Goal: Task Accomplishment & Management: Use online tool/utility

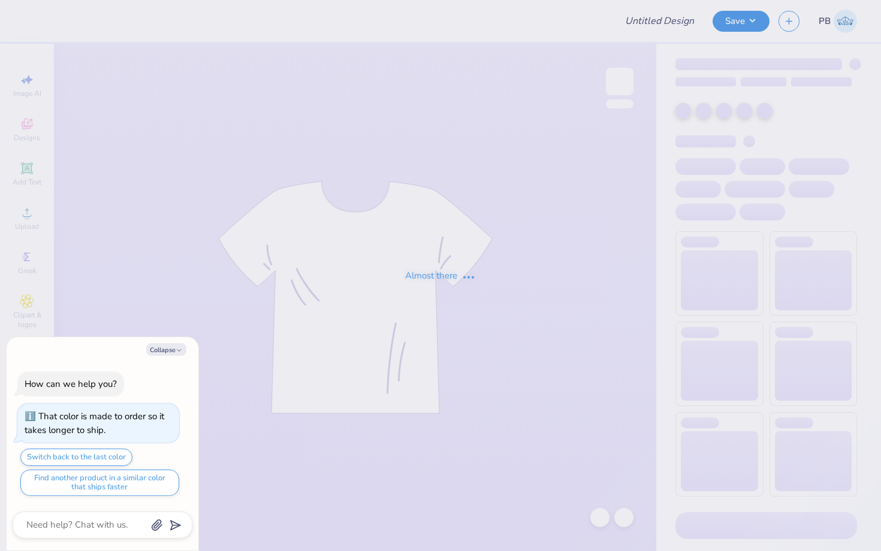
type input "exec merch"
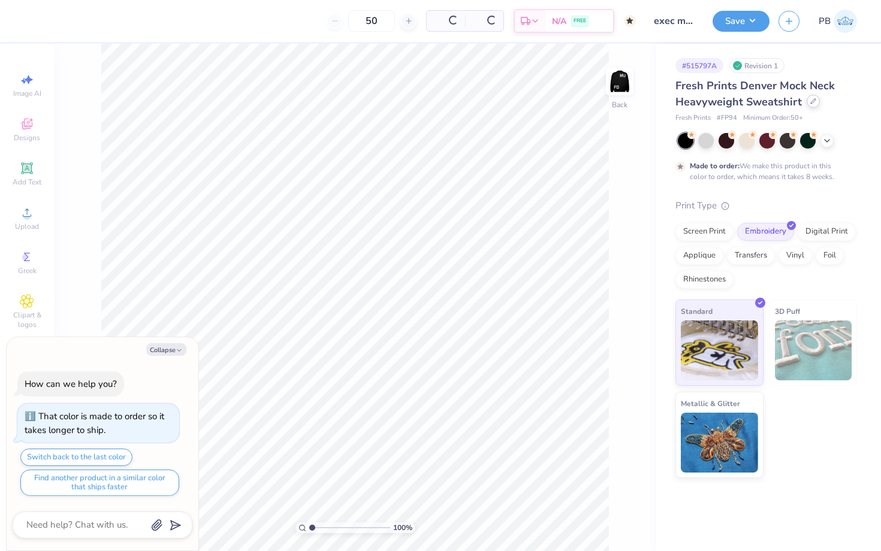
click at [814, 99] on icon at bounding box center [813, 101] width 6 height 6
type textarea "x"
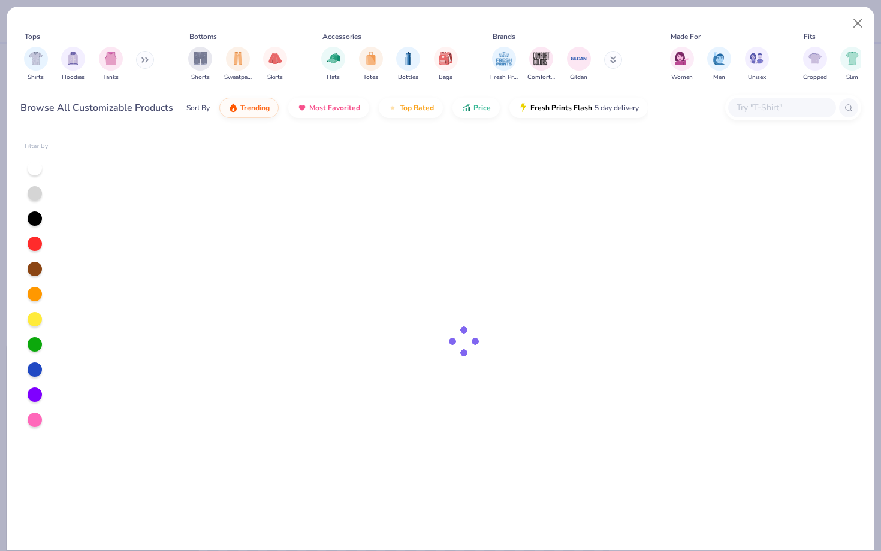
click at [745, 109] on input "text" at bounding box center [781, 108] width 92 height 14
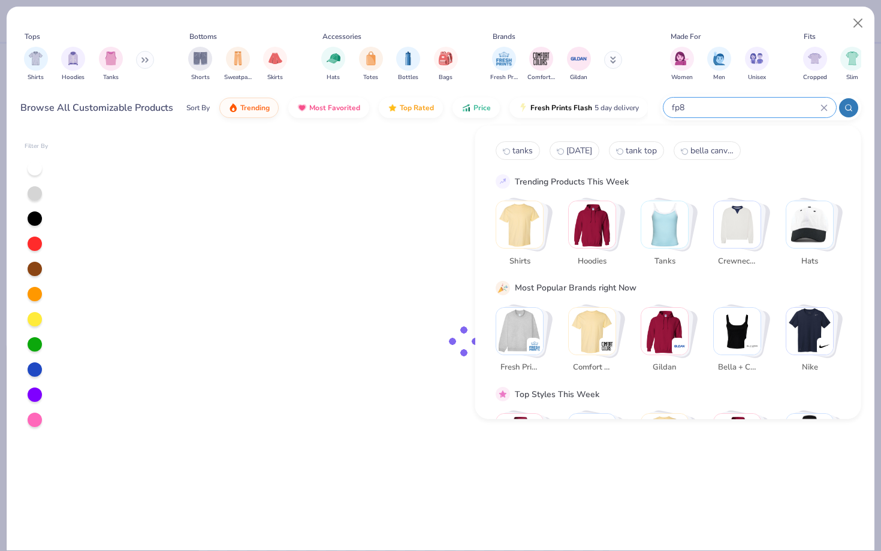
type input "fp88"
type textarea "x"
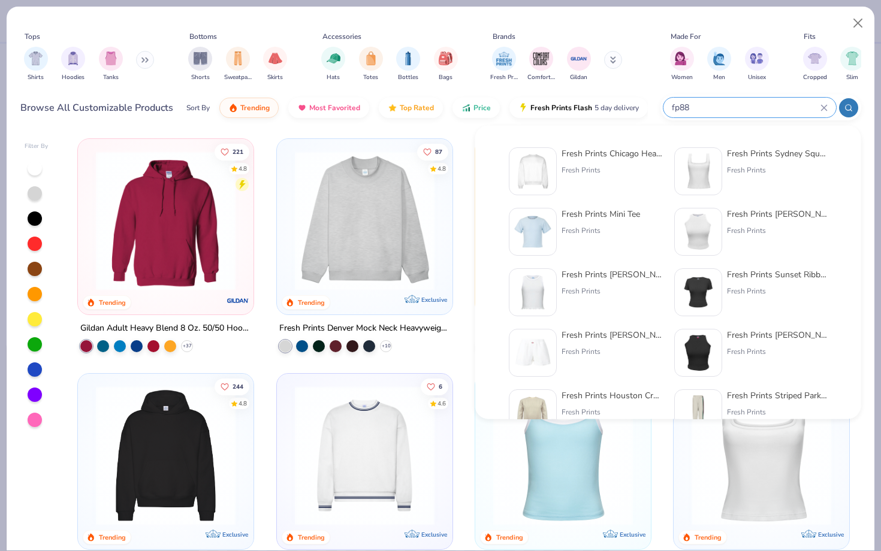
type input "fp88"
click at [544, 165] on img at bounding box center [532, 171] width 37 height 37
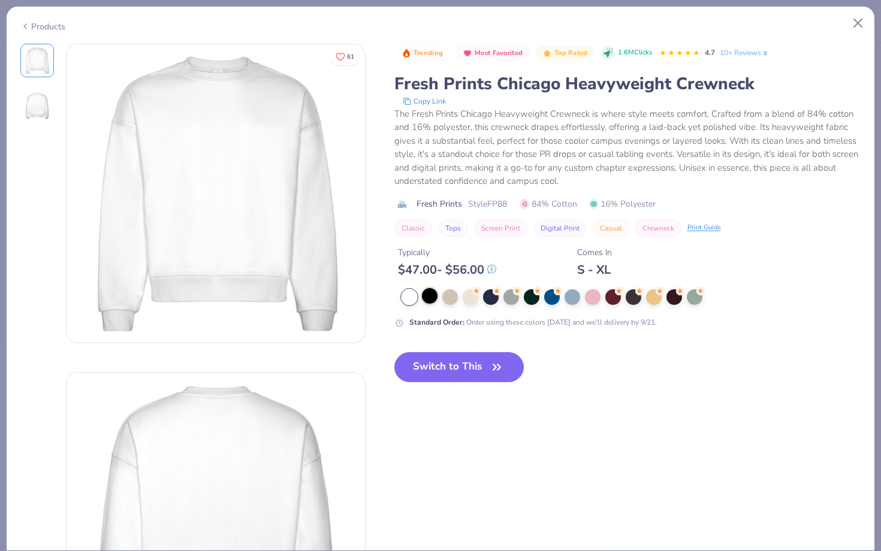
click at [433, 291] on div at bounding box center [430, 296] width 16 height 16
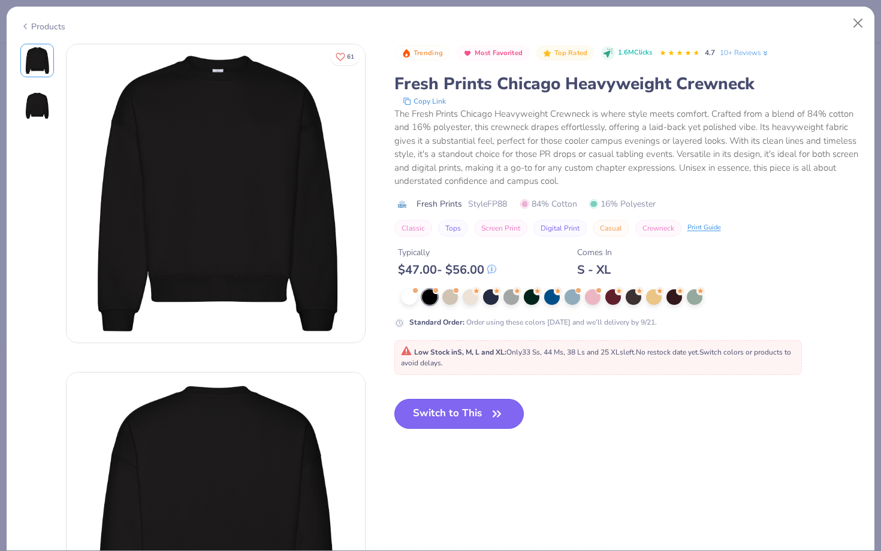
click at [461, 413] on button "Switch to This" at bounding box center [459, 414] width 130 height 30
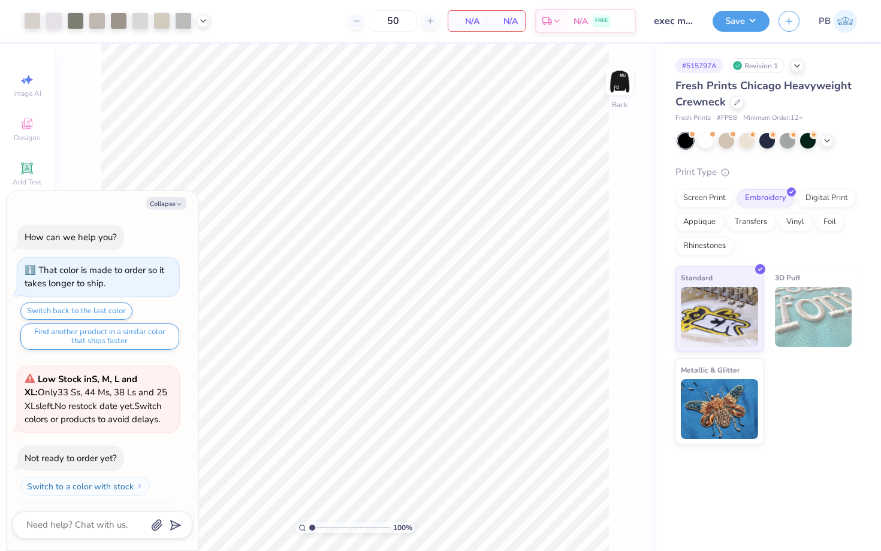
scroll to position [60, 0]
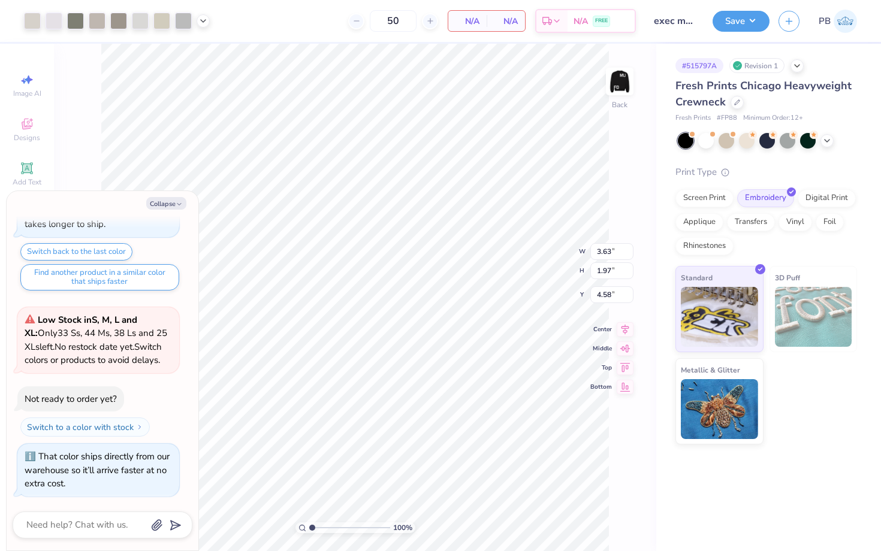
type textarea "x"
type input "3.00"
type textarea "x"
type input "7.14"
type input "4.60"
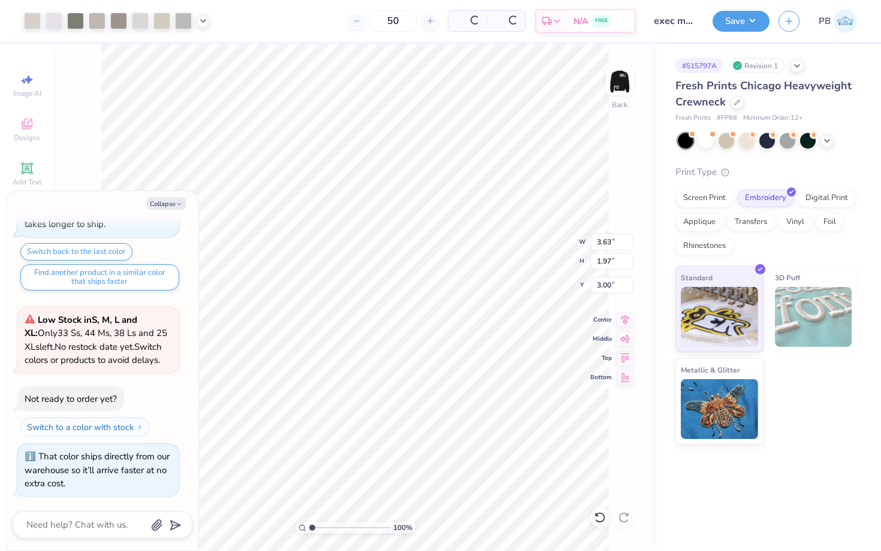
type input "15.90"
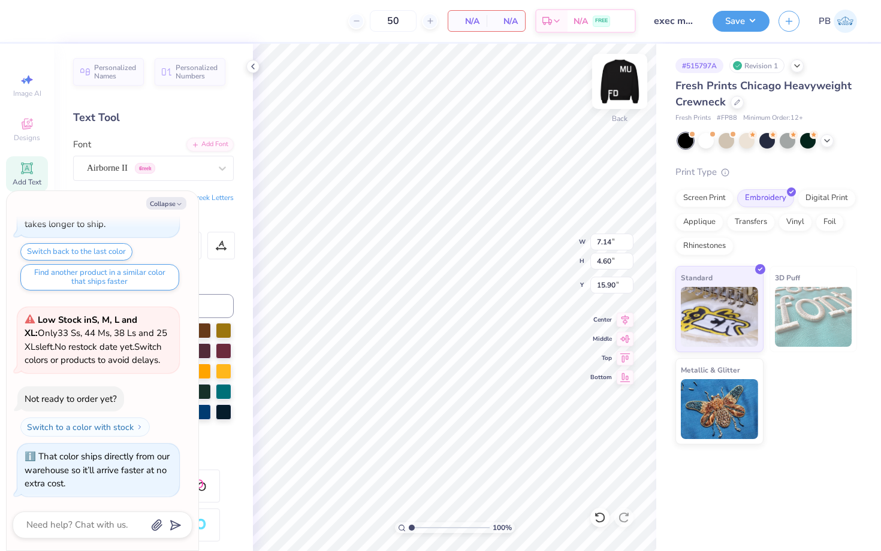
type textarea "x"
type input "15.42"
click at [624, 90] on img at bounding box center [620, 82] width 48 height 48
type textarea "x"
type input "3.00"
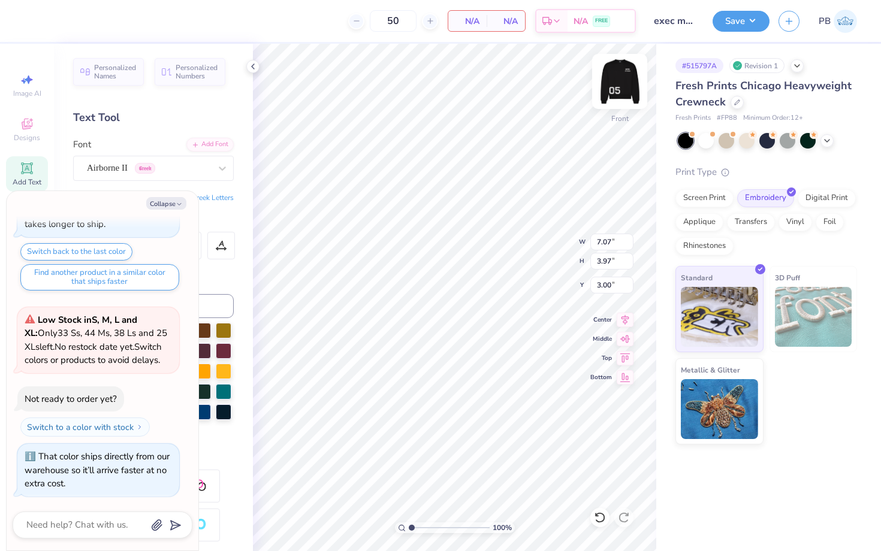
type textarea "x"
type input "6.08"
type input "18.53"
type textarea "x"
type input "18.20"
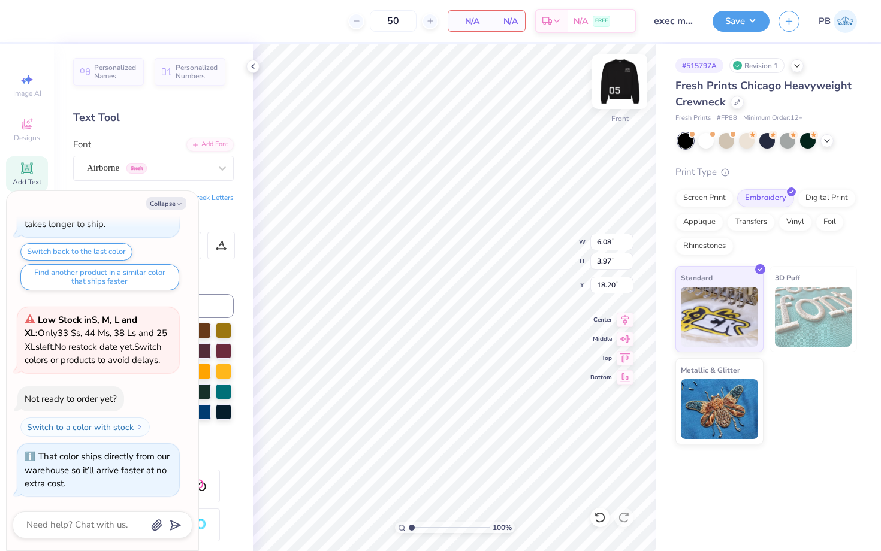
type textarea "x"
type input "18.08"
click at [549, 240] on div "100 % Front W 6.08 H 3.97 Y 18.08 Center Middle Top Bottom" at bounding box center [454, 297] width 403 height 507
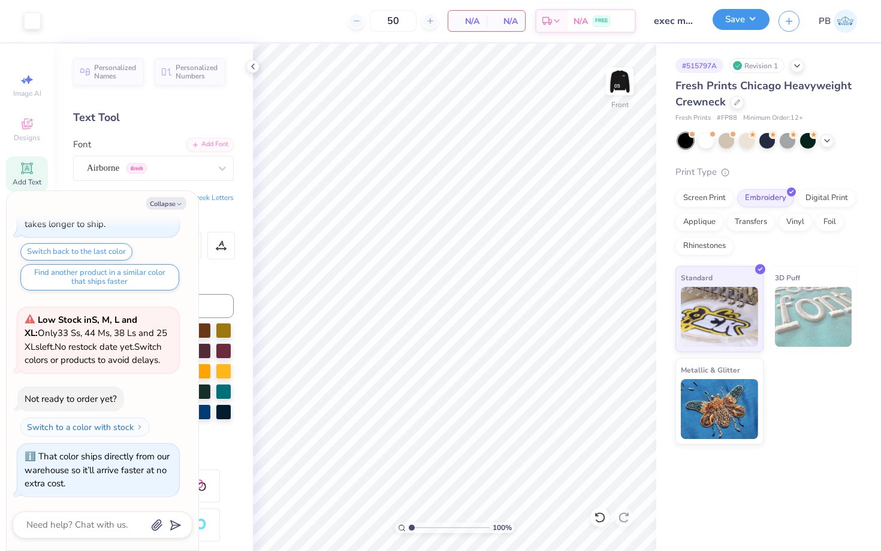
click at [738, 24] on button "Save" at bounding box center [740, 19] width 57 height 21
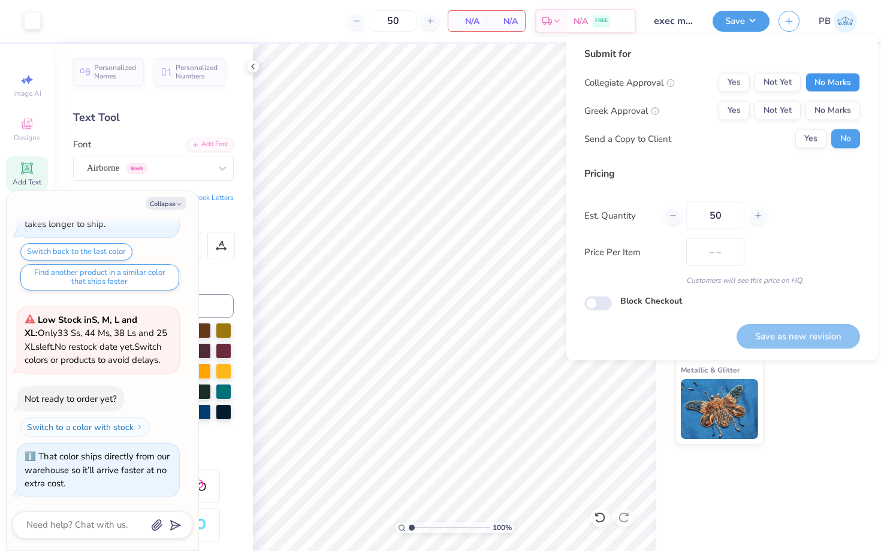
click at [842, 76] on button "No Marks" at bounding box center [832, 82] width 55 height 19
click at [842, 116] on button "No Marks" at bounding box center [832, 110] width 55 height 19
click at [777, 327] on button "Save as new revision" at bounding box center [797, 336] width 123 height 25
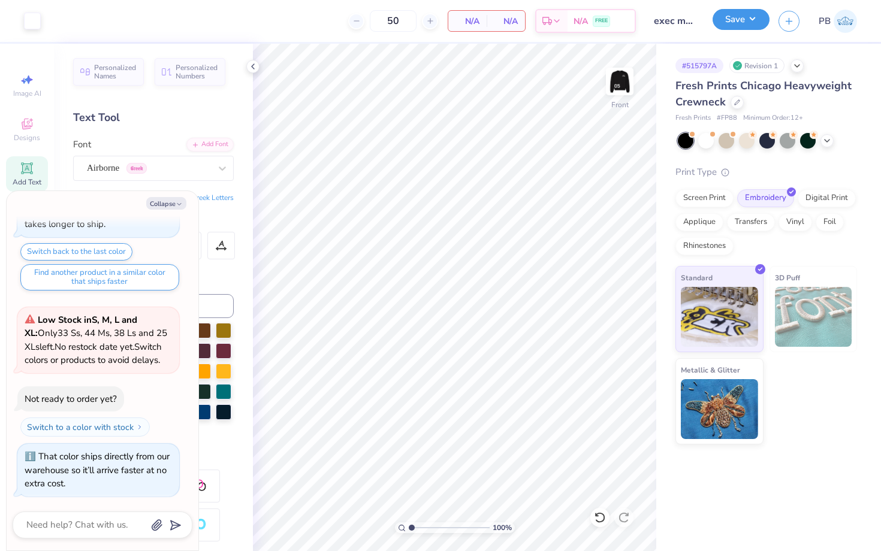
click at [721, 20] on button "Save" at bounding box center [740, 19] width 57 height 21
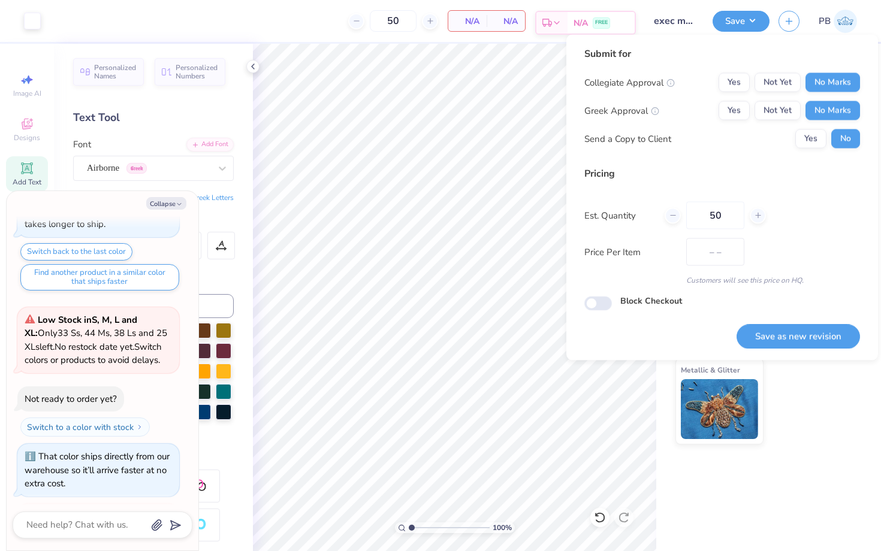
scroll to position [106, 0]
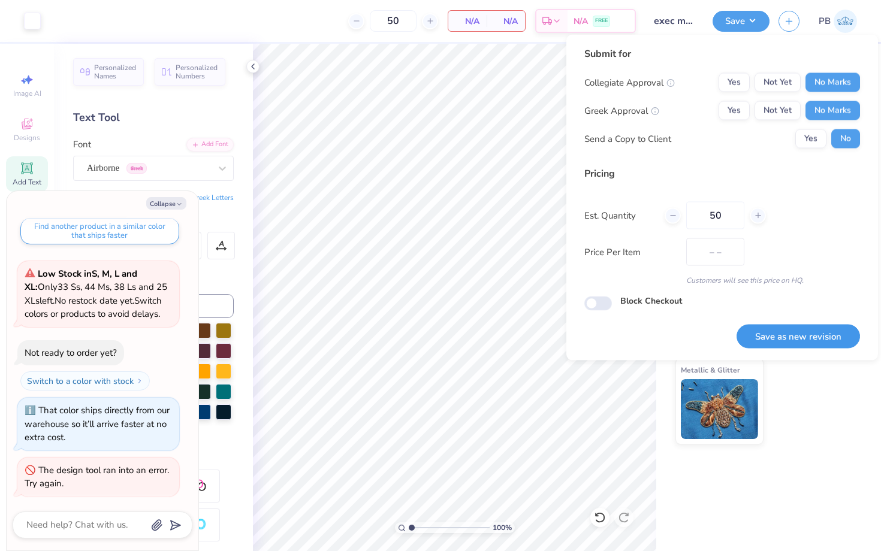
click at [748, 346] on button "Save as new revision" at bounding box center [797, 336] width 123 height 25
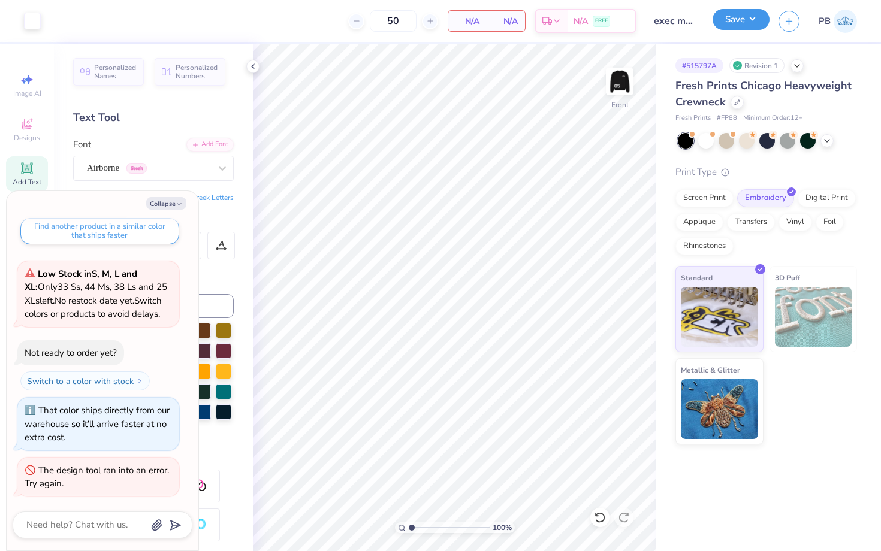
click at [717, 29] on div "Save" at bounding box center [740, 21] width 57 height 21
click at [746, 20] on button "Save" at bounding box center [740, 19] width 57 height 21
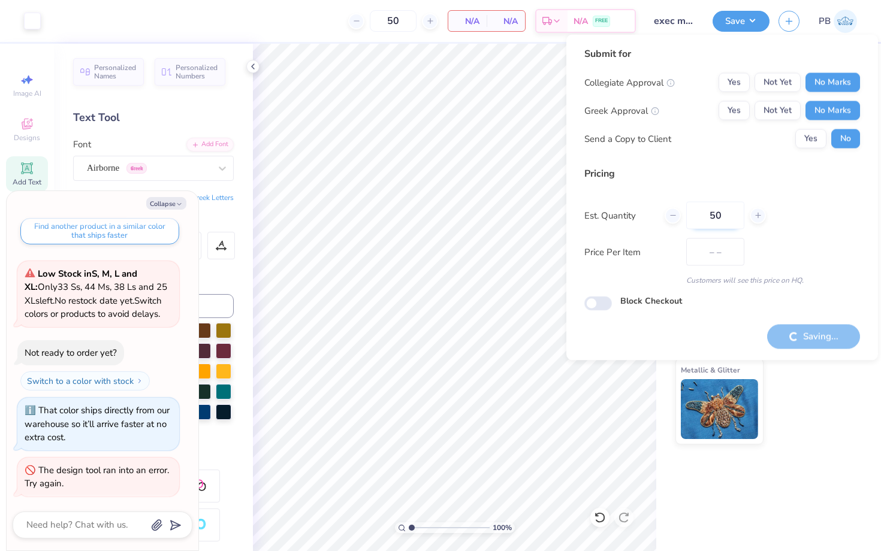
click at [718, 220] on input "50" at bounding box center [715, 216] width 58 height 28
type textarea "x"
